Goal: Information Seeking & Learning: Find specific page/section

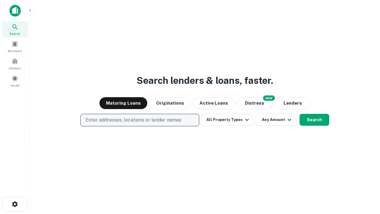
click at [140, 120] on p "Enter addresses, locations or lender names" at bounding box center [134, 119] width 96 height 7
type input "**********"
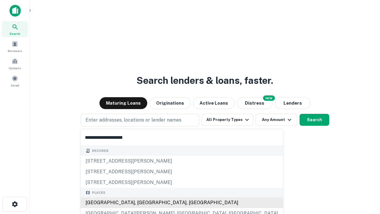
click at [142, 203] on div "[GEOGRAPHIC_DATA], [GEOGRAPHIC_DATA], [GEOGRAPHIC_DATA]" at bounding box center [182, 202] width 202 height 11
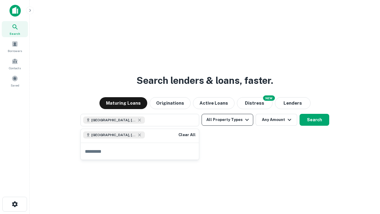
click at [228, 120] on button "All Property Types" at bounding box center [228, 120] width 52 height 12
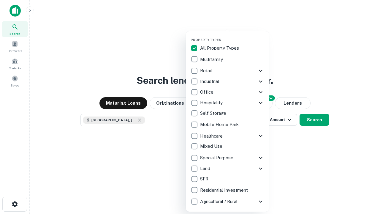
click at [232, 36] on button "button" at bounding box center [232, 36] width 83 height 0
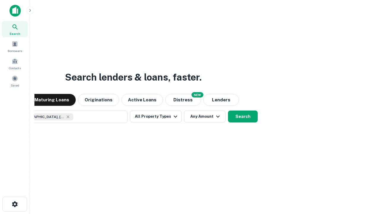
scroll to position [10, 0]
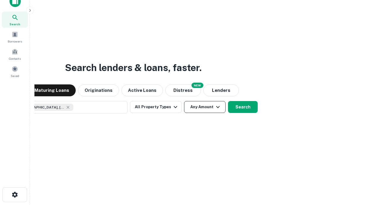
click at [184, 101] on button "Any Amount" at bounding box center [205, 107] width 42 height 12
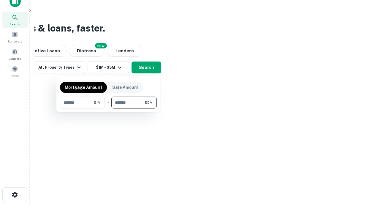
type input "*******"
click at [108, 108] on button "button" at bounding box center [108, 108] width 97 height 0
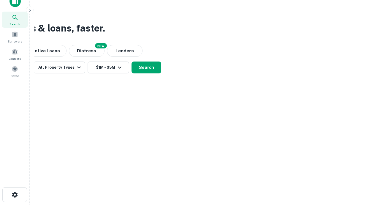
scroll to position [10, 0]
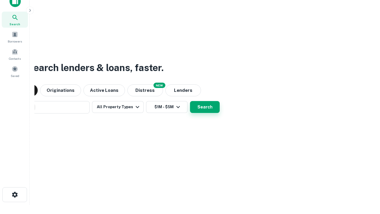
click at [190, 101] on button "Search" at bounding box center [205, 107] width 30 height 12
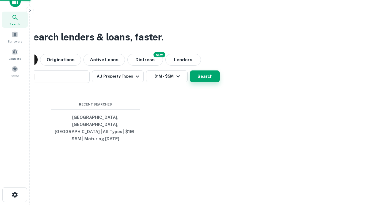
scroll to position [19, 168]
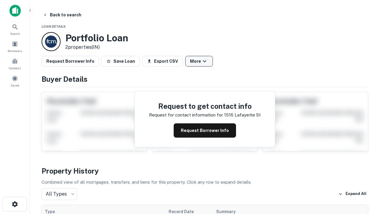
click at [199, 61] on button "More" at bounding box center [199, 61] width 28 height 11
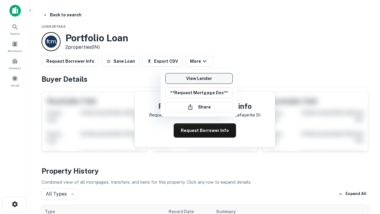
click at [199, 78] on link "View Lender" at bounding box center [198, 78] width 67 height 11
